Goal: Find specific page/section: Find specific page/section

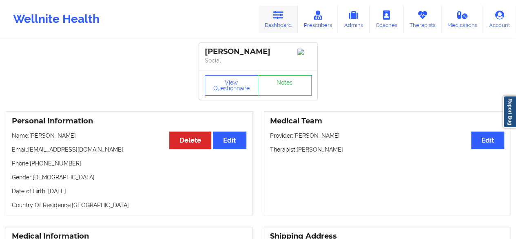
click at [284, 22] on link "Dashboard" at bounding box center [278, 19] width 39 height 27
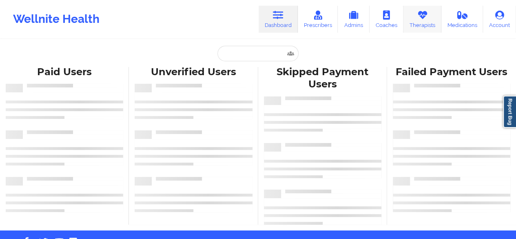
click at [414, 27] on link "Therapists" at bounding box center [423, 19] width 38 height 27
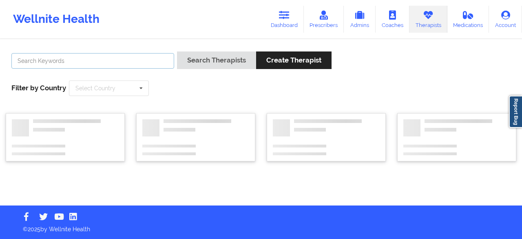
click at [105, 67] on input "text" at bounding box center [92, 61] width 163 height 16
paste input "[PERSON_NAME]:"
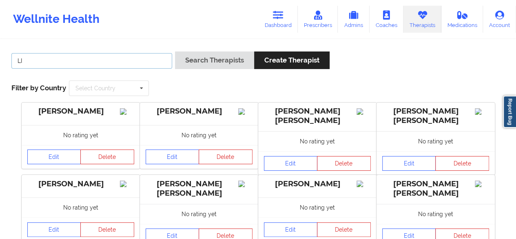
type input "L"
type input "a"
click at [175, 51] on button "Search Therapists" at bounding box center [214, 60] width 79 height 18
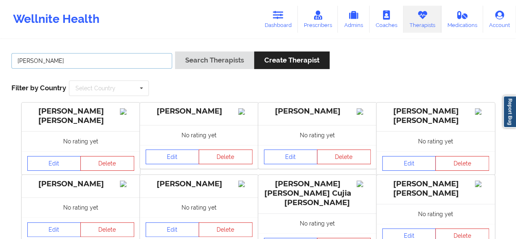
click at [45, 66] on input "[PERSON_NAME]" at bounding box center [91, 61] width 161 height 16
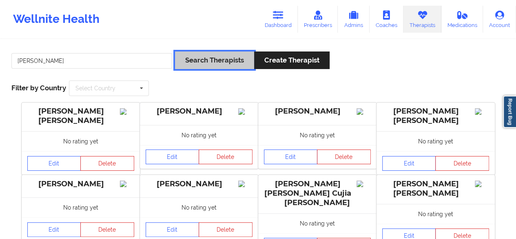
click at [200, 62] on button "Search Therapists" at bounding box center [214, 60] width 79 height 18
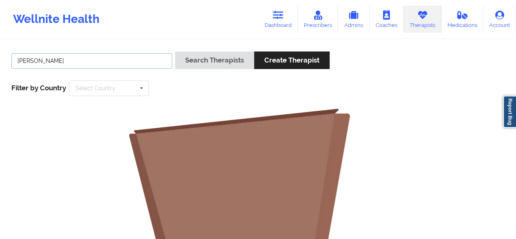
click at [63, 62] on input "[PERSON_NAME]" at bounding box center [91, 61] width 161 height 16
click at [35, 60] on input "[PERSON_NAME]" at bounding box center [91, 61] width 161 height 16
type input "zapatha"
click at [175, 51] on button "Search Therapists" at bounding box center [214, 60] width 79 height 18
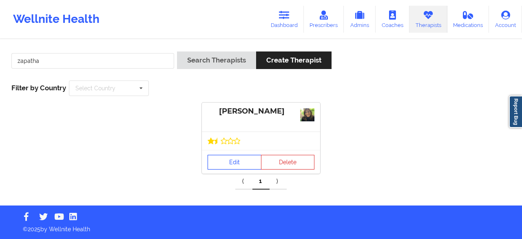
click at [244, 157] on link "Edit" at bounding box center [235, 162] width 54 height 15
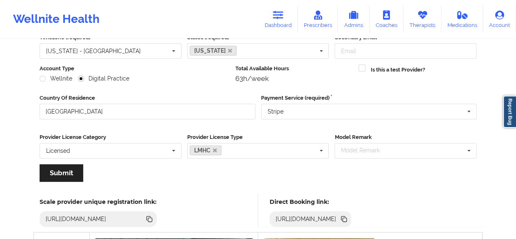
scroll to position [226, 0]
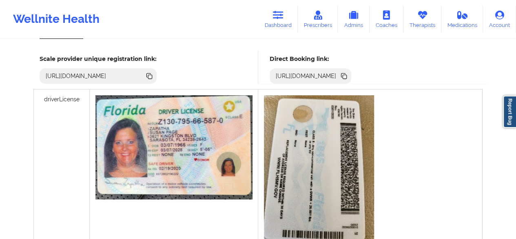
click at [349, 78] on icon at bounding box center [344, 75] width 9 height 9
